Goal: Browse casually

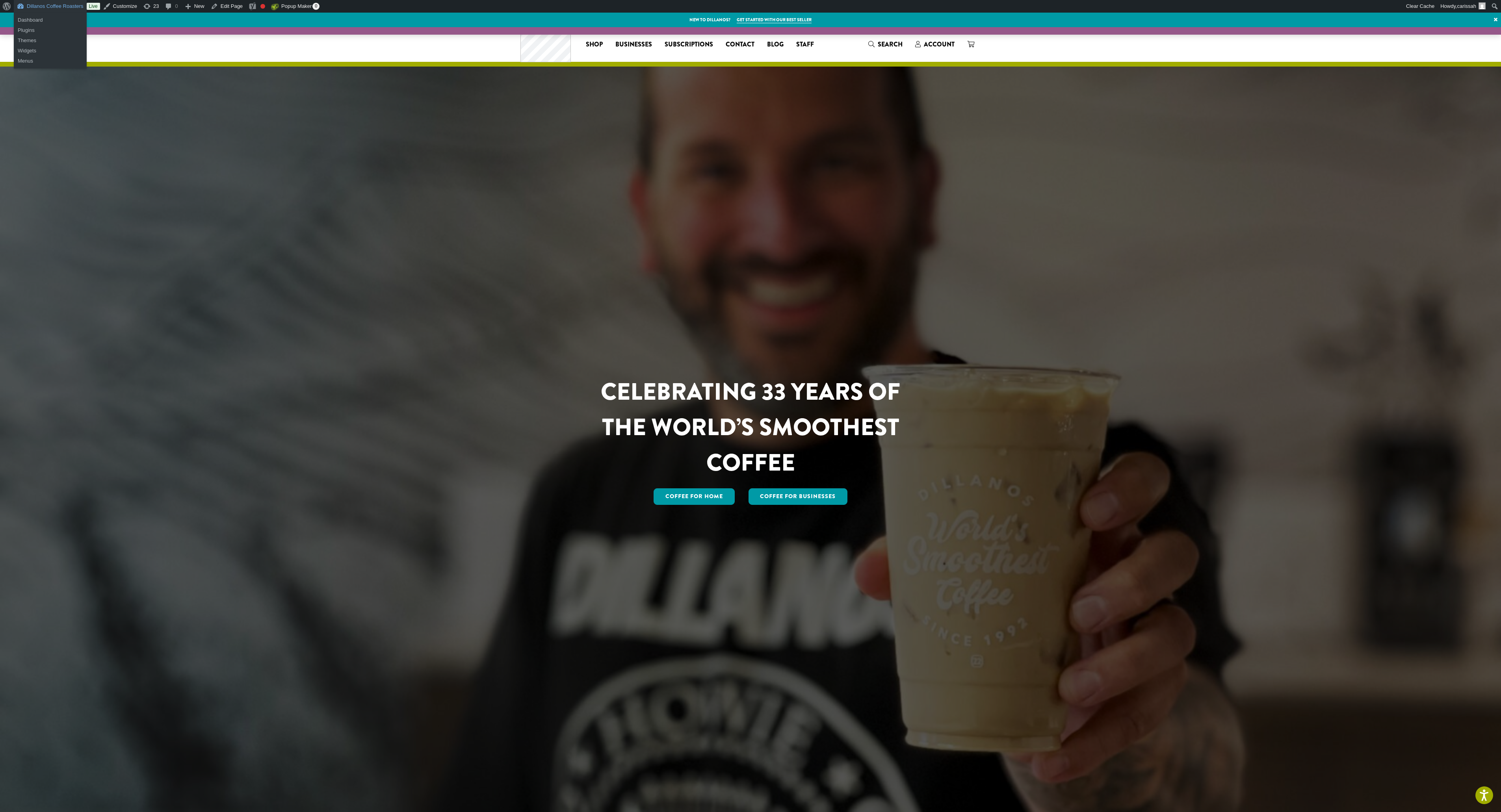
click at [51, 5] on link "Dillanos Coffee Roasters" at bounding box center [50, 6] width 73 height 13
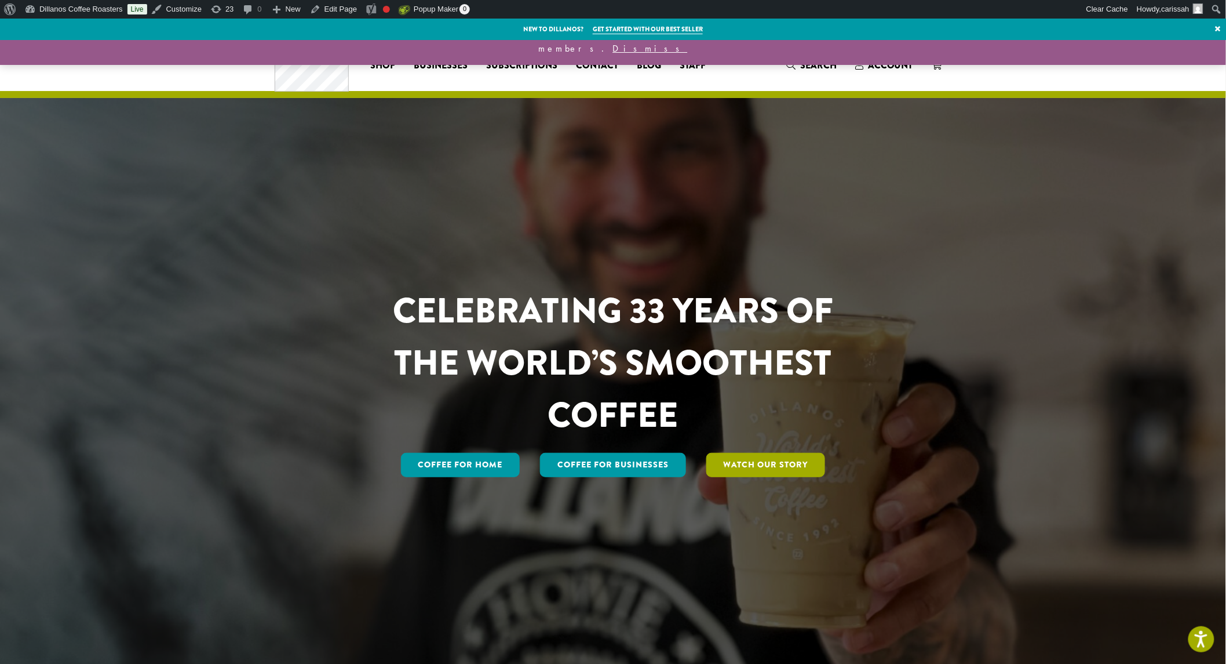
click at [746, 460] on link "Watch Our Story" at bounding box center [765, 465] width 119 height 24
click at [790, 472] on link "Watch Our Story" at bounding box center [765, 465] width 119 height 24
click at [777, 465] on link "Watch Our Story" at bounding box center [765, 465] width 119 height 24
